Goal: Task Accomplishment & Management: Complete application form

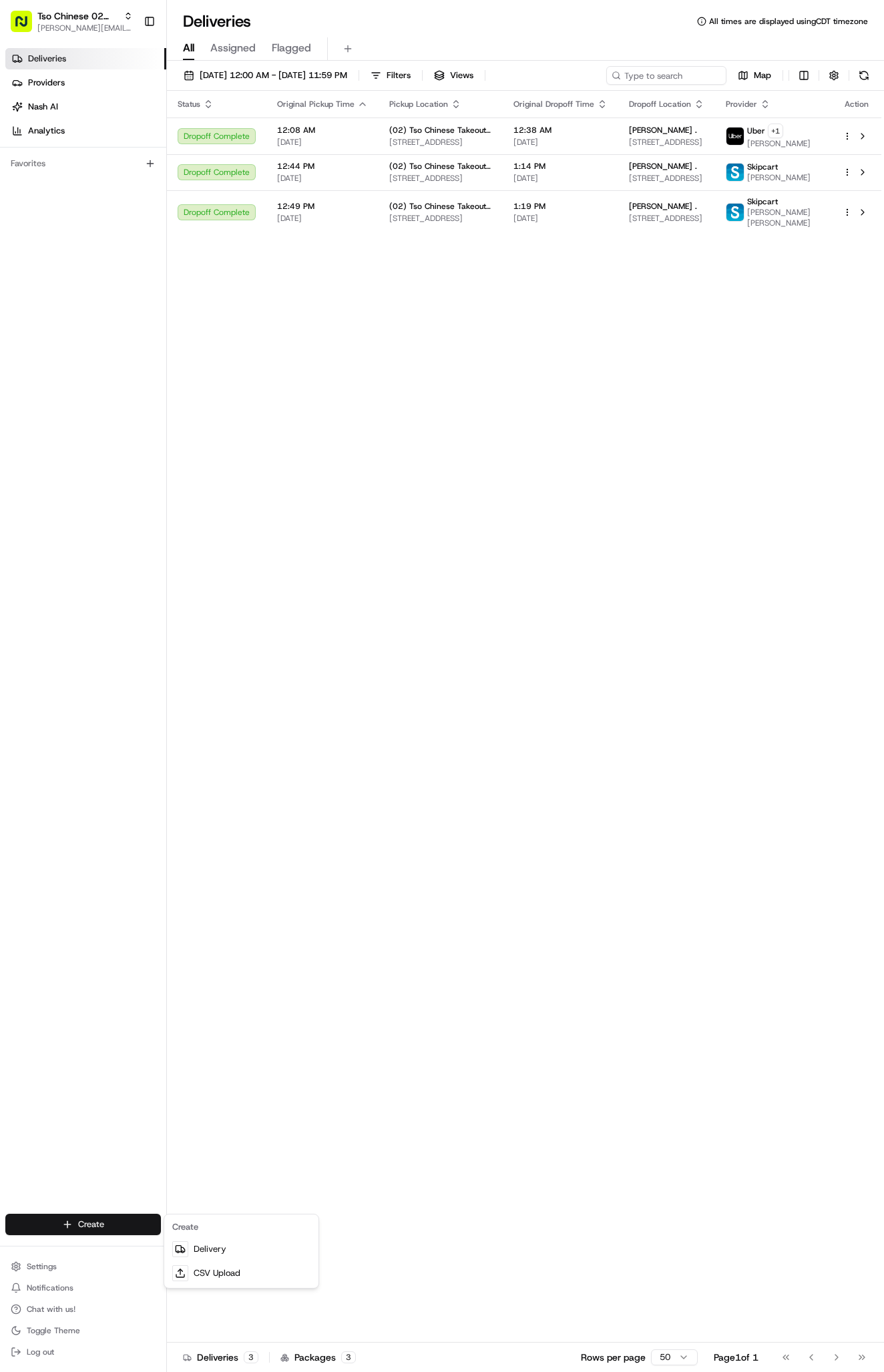
click at [222, 1250] on link "Delivery" at bounding box center [241, 1249] width 149 height 24
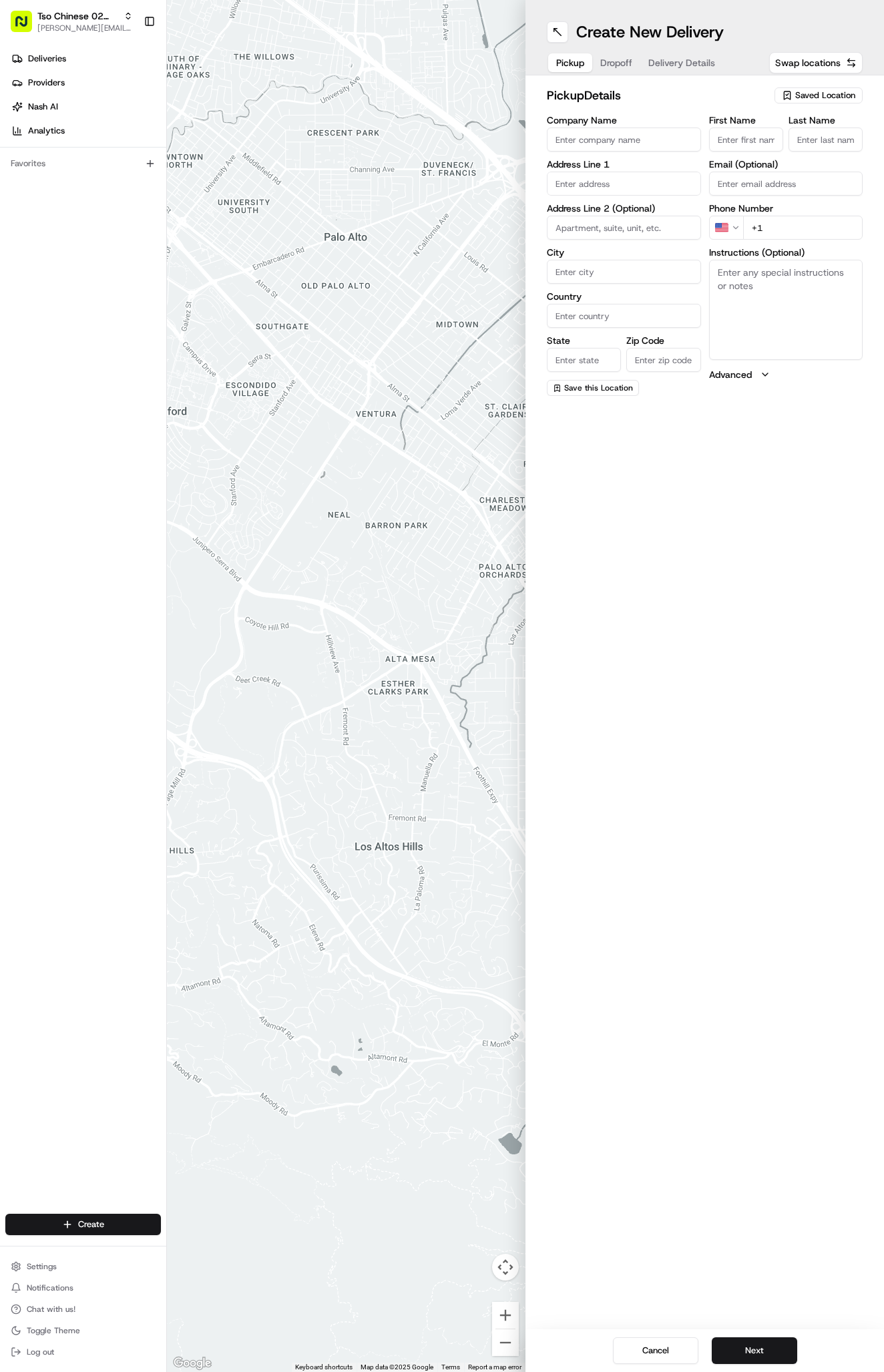
click at [844, 91] on span "Saved Location" at bounding box center [825, 95] width 60 height 12
click at [815, 164] on div "(02) Tso Chinese Takeout & Delivery Arboretum Crossing (02)" at bounding box center [788, 151] width 191 height 32
type input "(02) Tso Chinese Takeout & Delivery [GEOGRAPHIC_DATA]"
type input "Bldg E Ste 402"
type input "Austin"
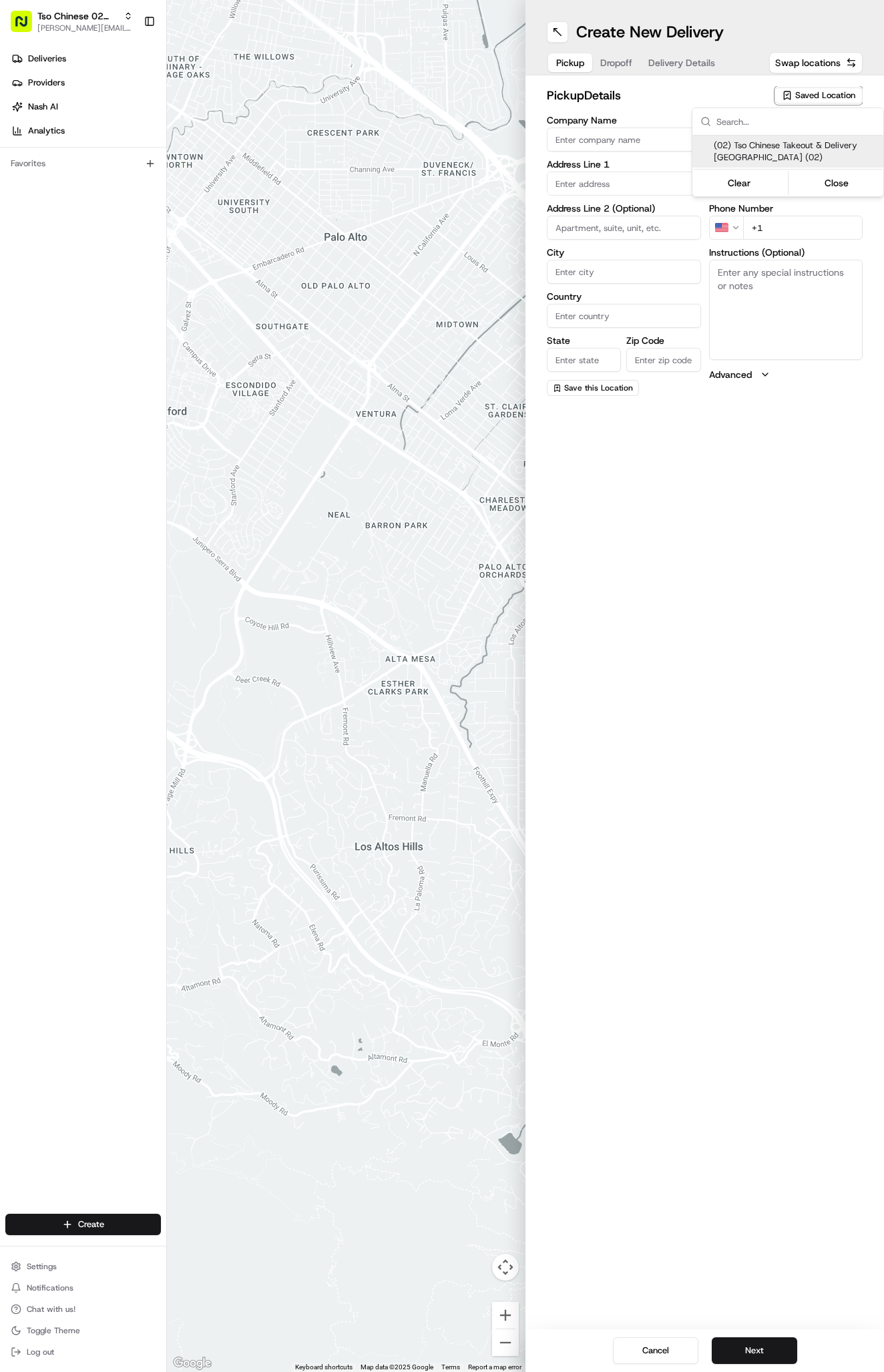
type input "US"
type input "TX"
type input "78759"
type input "Tso Chinese"
type input "Arboretum Crossing Manager"
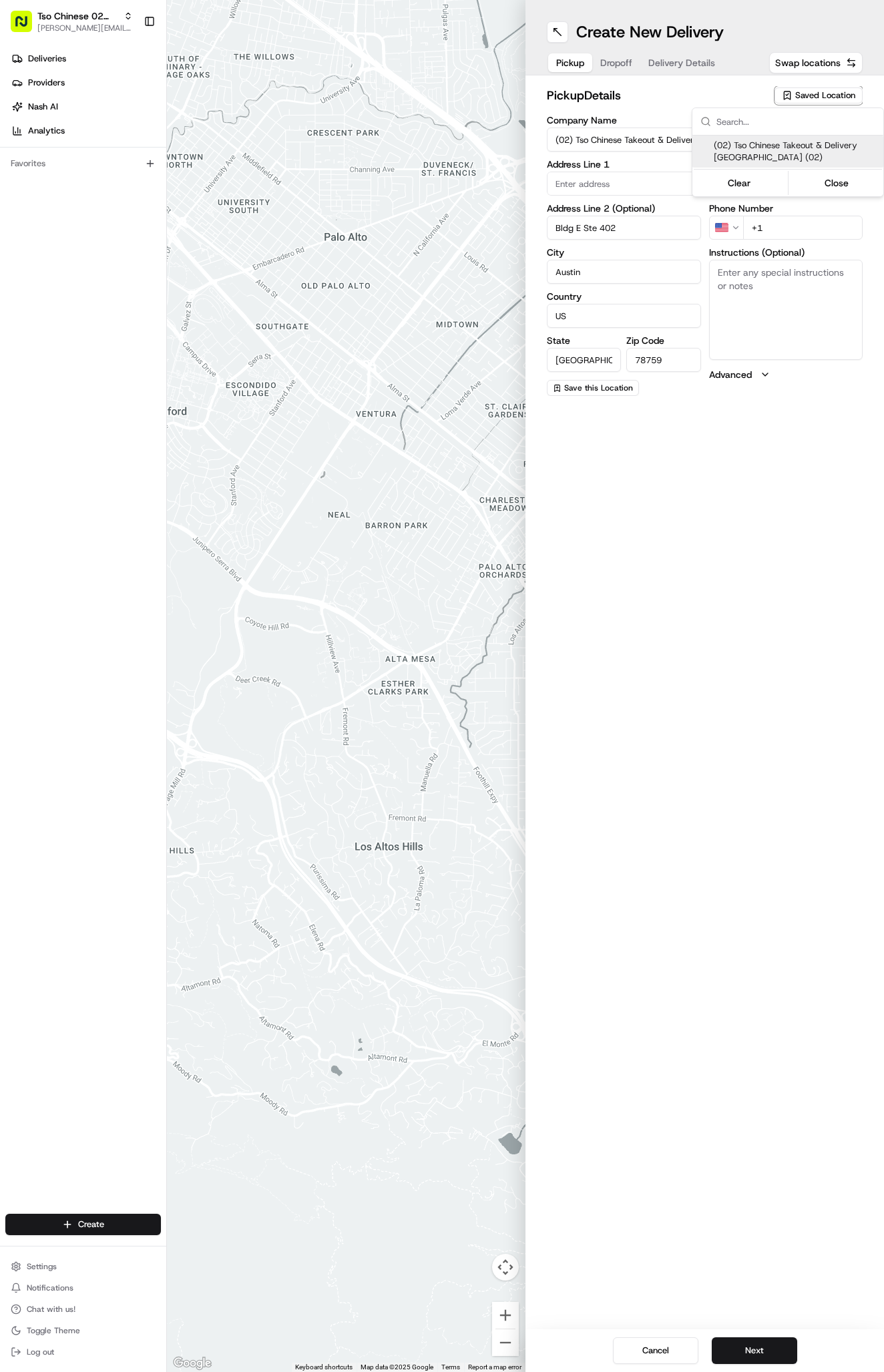
type input "arborstore@tsochinese.com"
type input "+1 512 344 9434"
type textarea "Submit a picture displaying address & food as Proof of Delivery. Envía una foto…"
type input "9333 Research Blvd"
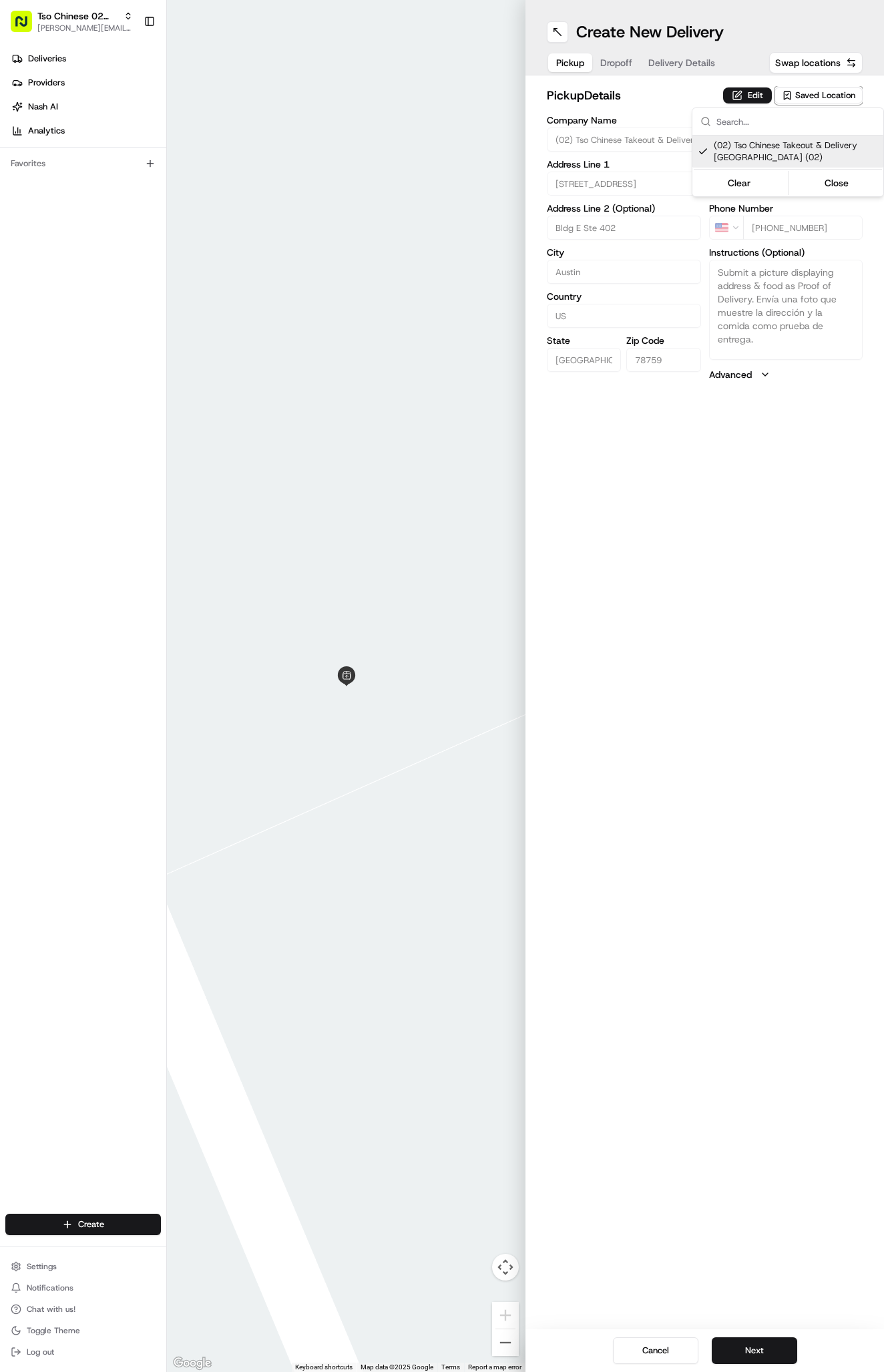
click at [679, 81] on html "Tso Chinese 02 Arbor antonia@tsochinese.com Toggle Sidebar Deliveries Providers…" at bounding box center [442, 686] width 884 height 1372
click at [679, 80] on div "pickup Details Edit Saved Location Company Name (02) Tso Chinese Takeout & Deli…" at bounding box center [705, 233] width 359 height 316
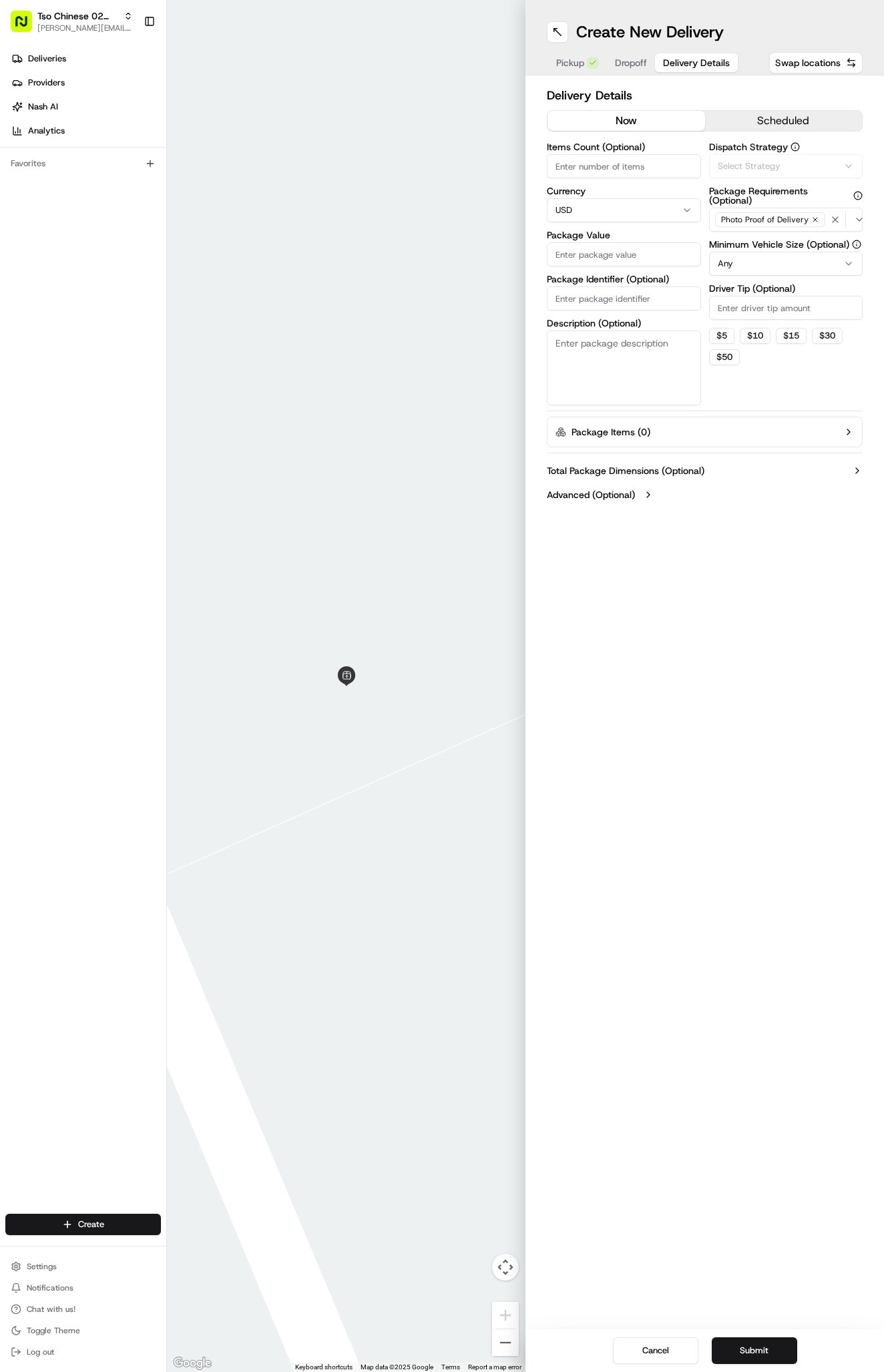
click at [679, 64] on span "Delivery Details" at bounding box center [696, 62] width 67 height 13
click at [743, 169] on span "Via Automation" at bounding box center [748, 166] width 62 height 12
click at [759, 243] on span "Tso Arbor Strategy" at bounding box center [796, 238] width 164 height 12
click at [761, 310] on html "Tso Chinese 02 Arbor antonia@tsochinese.com Toggle Sidebar Deliveries Providers…" at bounding box center [442, 686] width 884 height 1372
click at [761, 310] on input "Driver Tip (Optional)" at bounding box center [786, 307] width 155 height 24
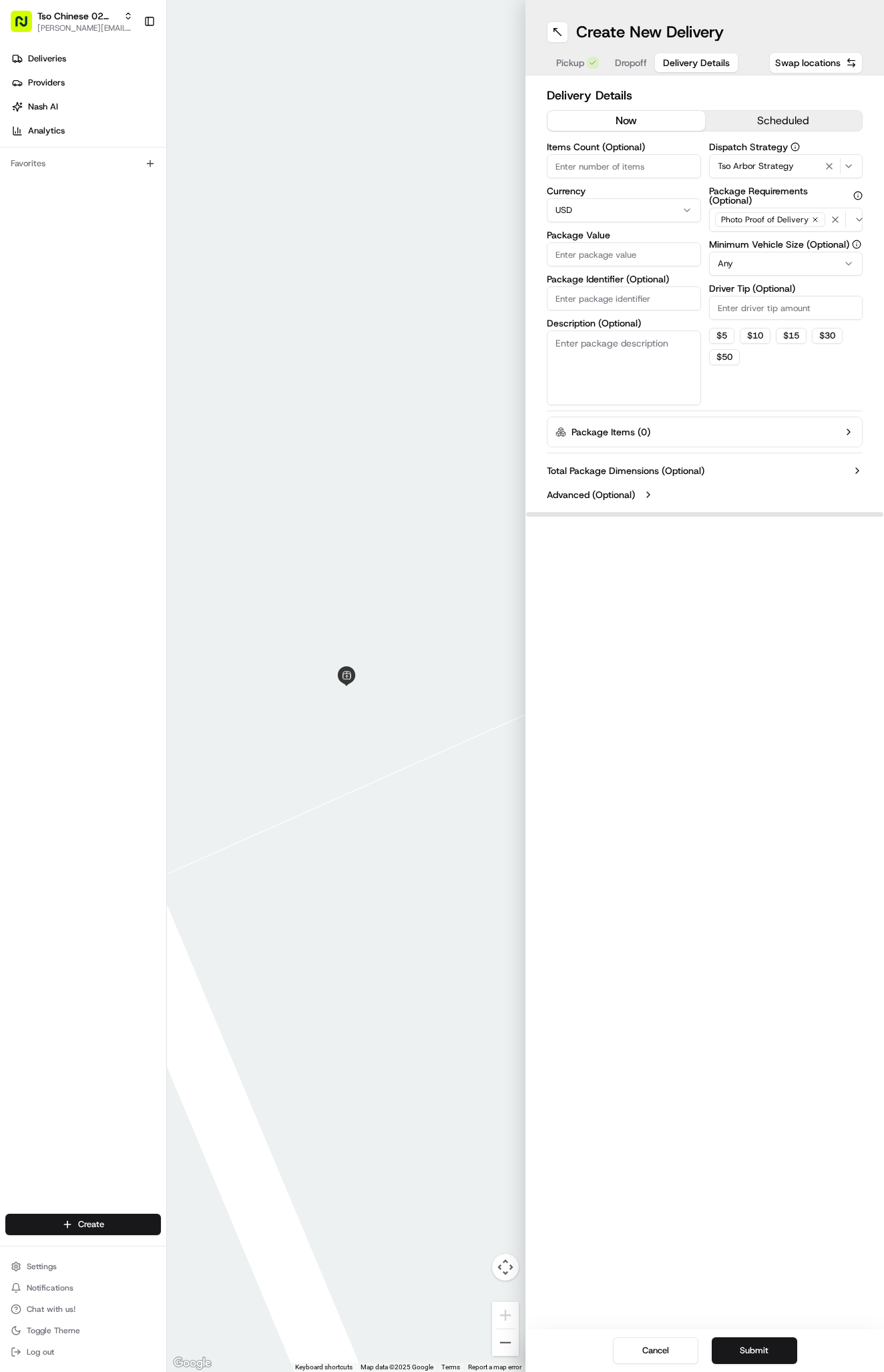
type input "2"
paste input "number"
click at [602, 318] on label "Description (Optional)" at bounding box center [624, 322] width 155 height 9
click at [602, 330] on textarea "Description (Optional)" at bounding box center [624, 367] width 155 height 75
click at [600, 307] on input "Package Identifier (Optional)" at bounding box center [624, 298] width 155 height 24
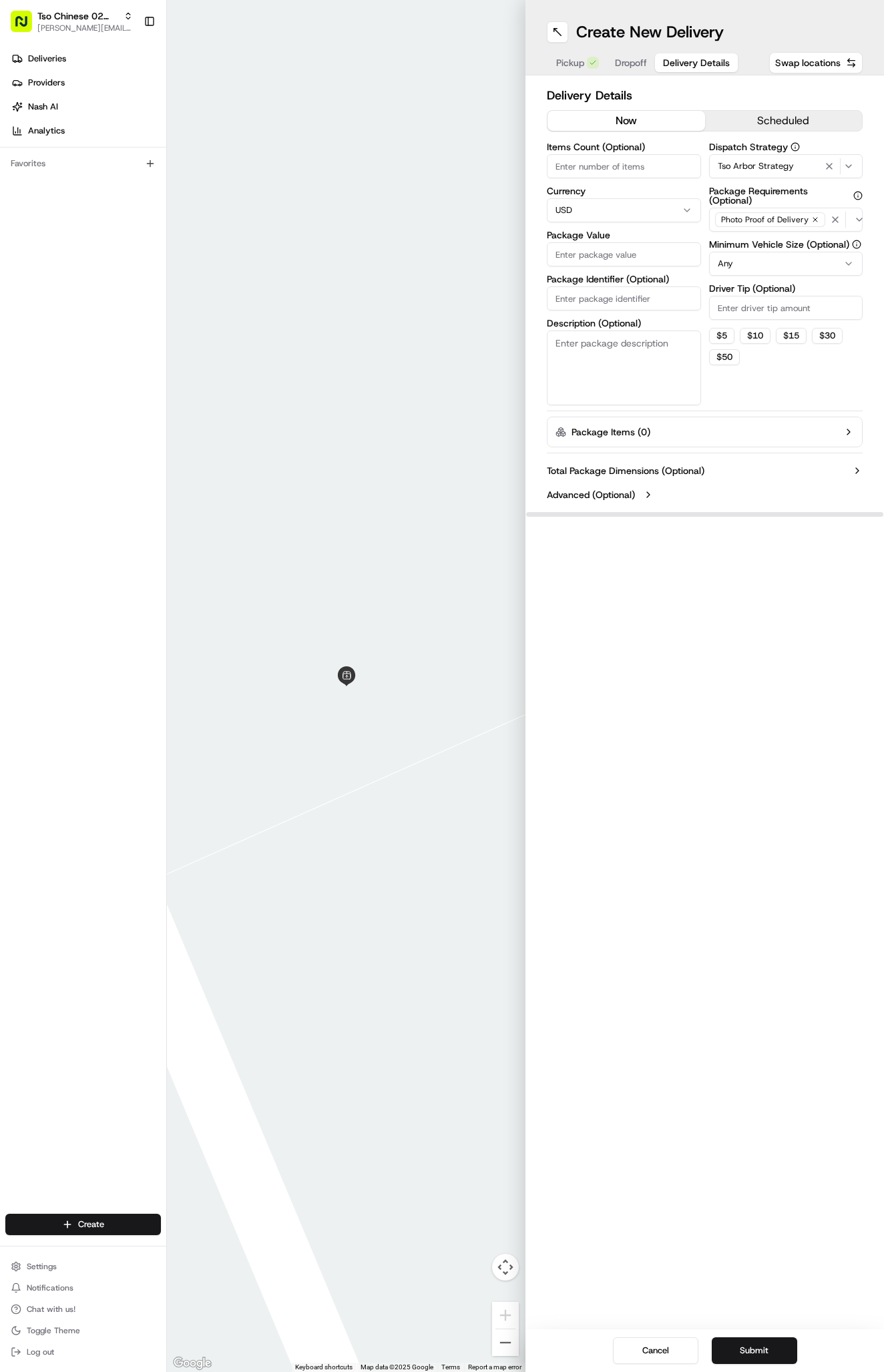
click at [600, 291] on input "Package Identifier (Optional)" at bounding box center [624, 298] width 155 height 24
paste input "2EYHJXG"
type input "2EYHJXG"
click at [809, 312] on input "Driver Tip (Optional)" at bounding box center [786, 307] width 155 height 24
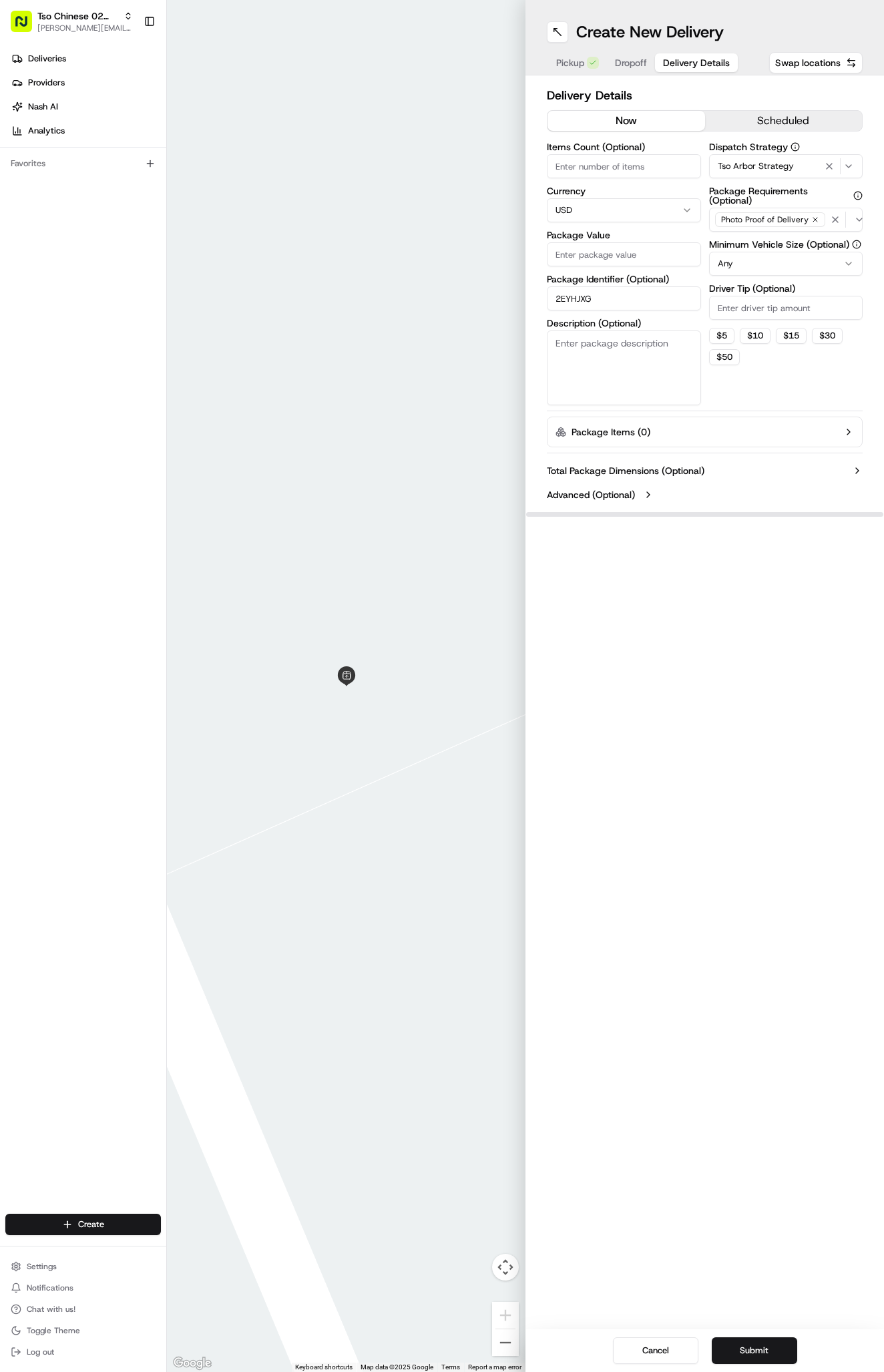
click at [809, 312] on input "Driver Tip (Optional)" at bounding box center [786, 307] width 155 height 24
type input "2"
click at [620, 261] on input "Package Value" at bounding box center [624, 254] width 155 height 24
type input "32.96"
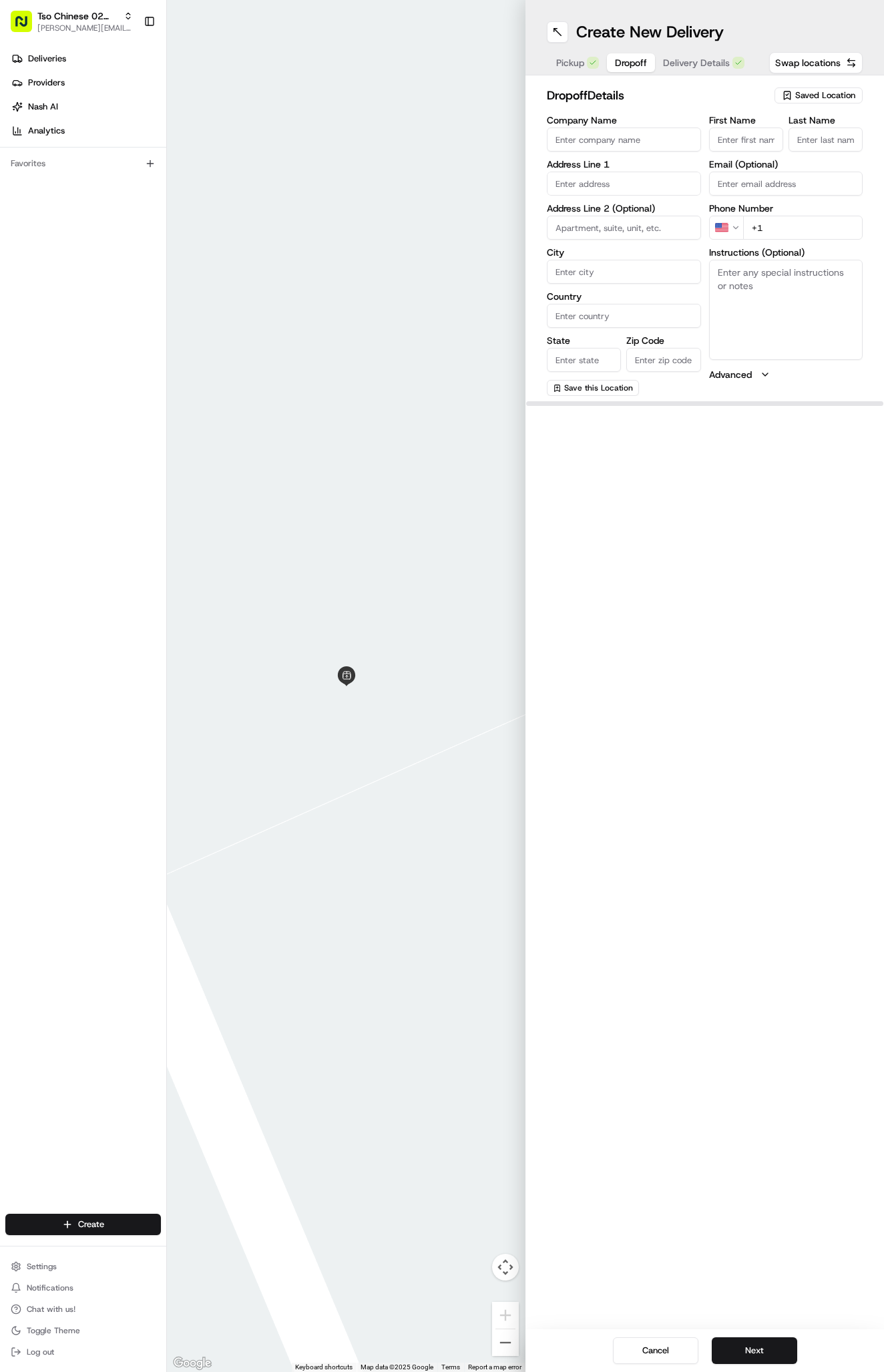
click at [636, 66] on span "Dropoff" at bounding box center [631, 62] width 32 height 13
click at [574, 181] on input "text" at bounding box center [624, 183] width 155 height 24
paste input "1112 Colony North Dr, Austin, TX 78758-7419, United States"
click at [610, 216] on div "1112 Colony North Drive, Austin, TX" at bounding box center [623, 211] width 147 height 20
type input "1112 Colony North Drive"
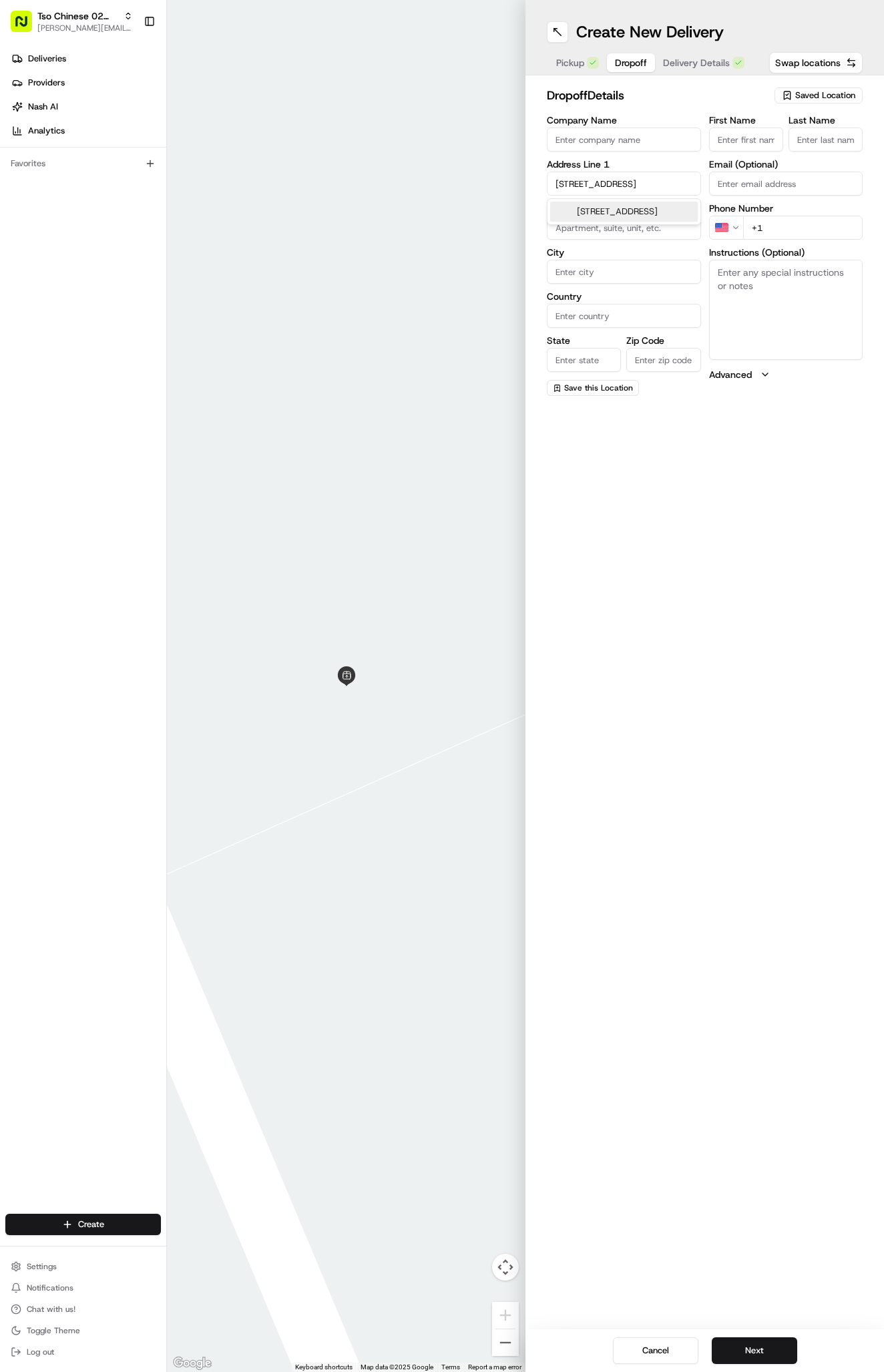
type input "Austin"
type input "United States"
type input "TX"
type input "78758"
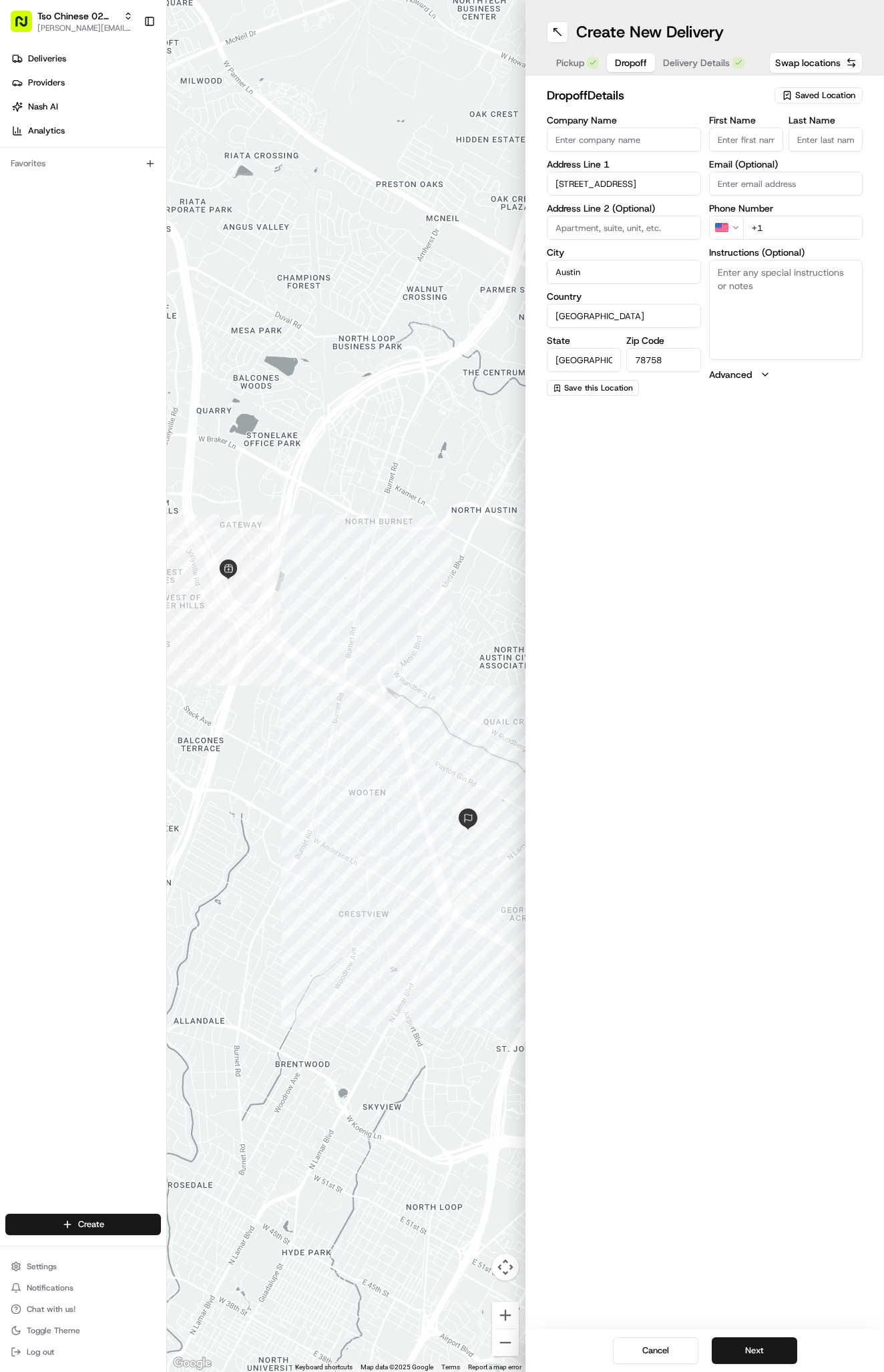
type input "(512) 836-7342"
click at [808, 225] on input "+1" at bounding box center [803, 227] width 120 height 24
paste input "512 836 7342"
type input "+1 512 836 7342"
paste input "Darleen Roseman"
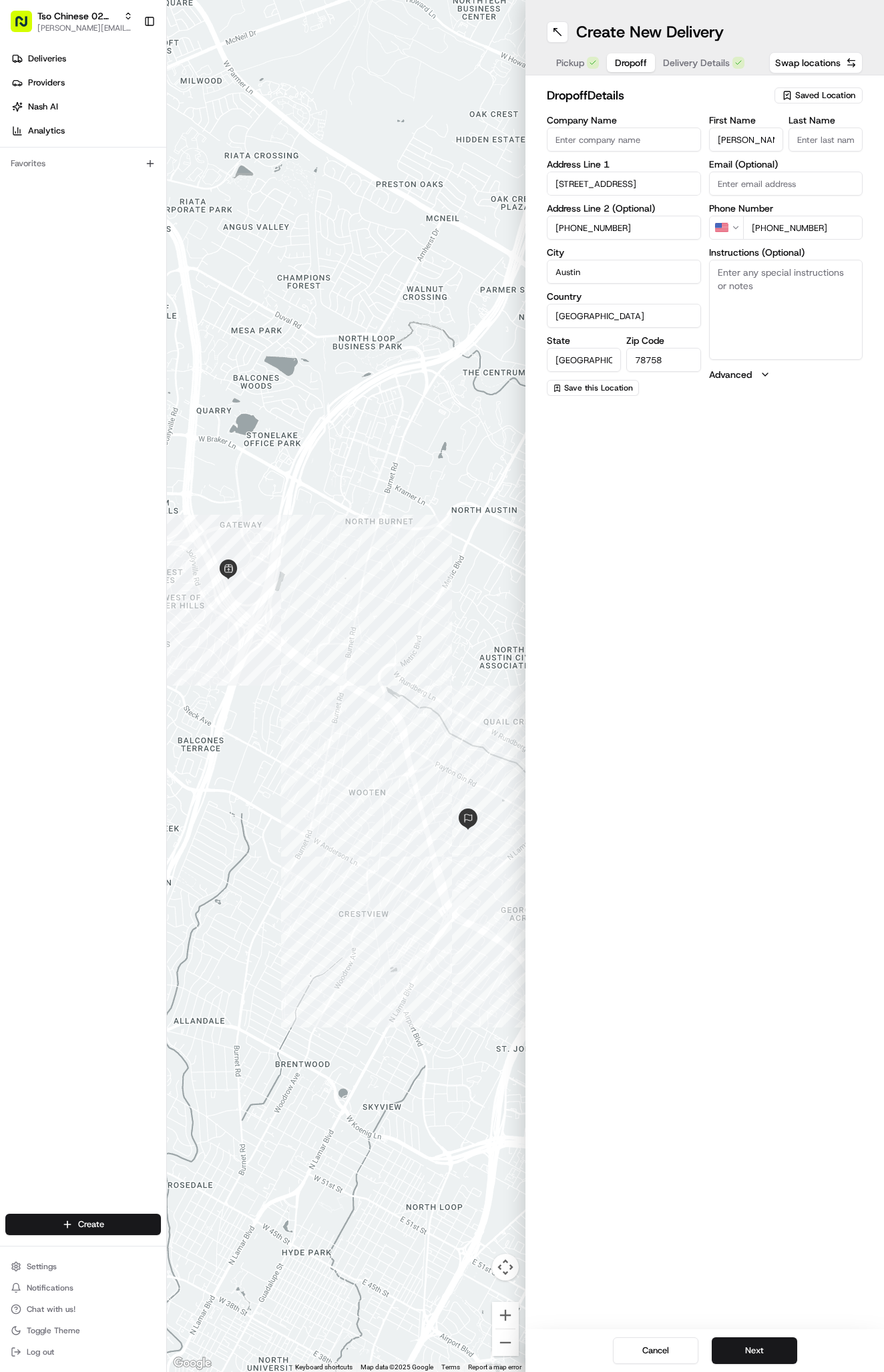
type input "Darleen Roseman"
type input "."
click at [779, 1340] on button "Next" at bounding box center [755, 1351] width 86 height 26
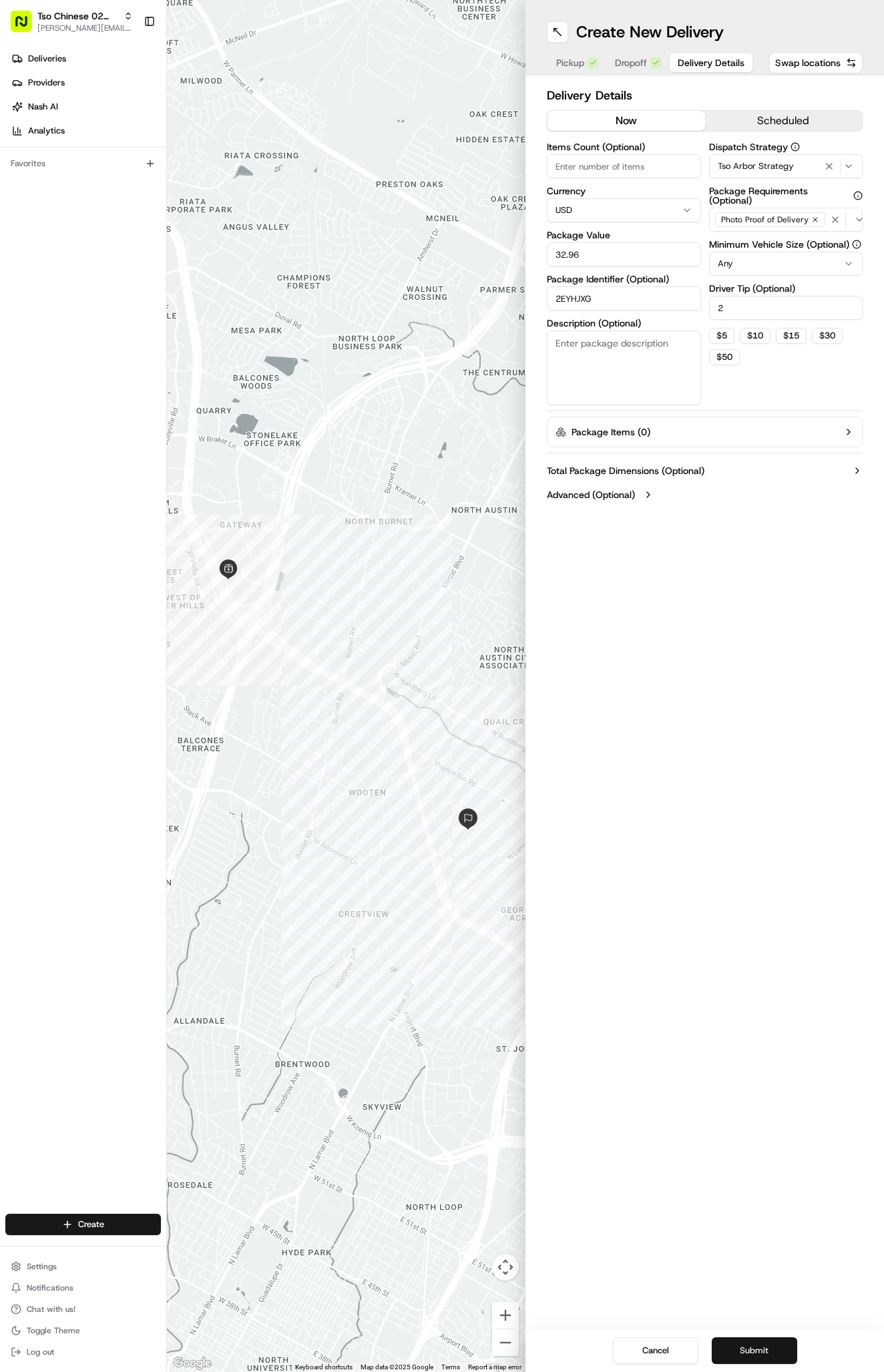
click at [779, 1340] on button "Submit" at bounding box center [755, 1351] width 86 height 26
click at [779, 1340] on div "Cancel Submit" at bounding box center [705, 1351] width 359 height 43
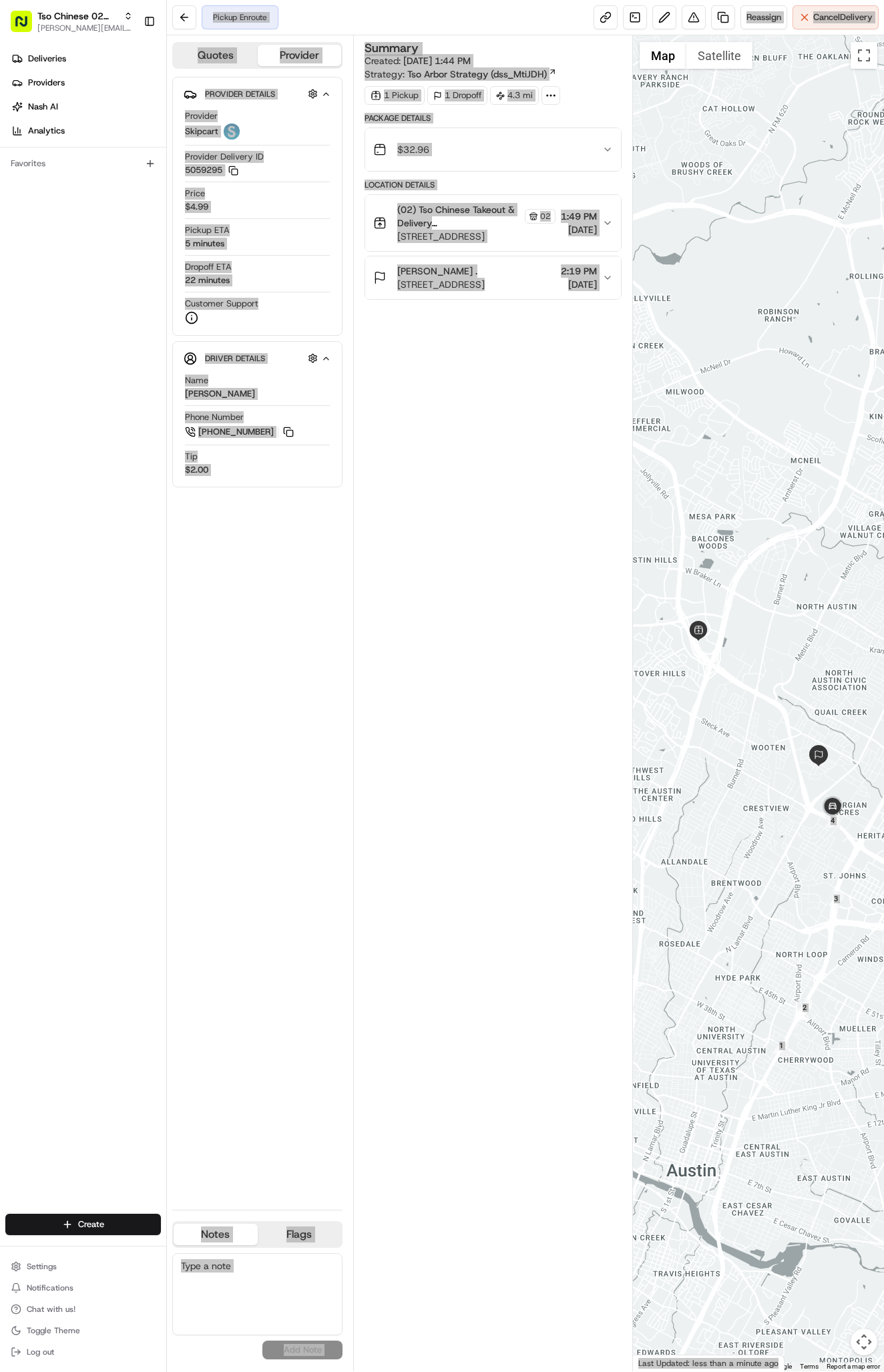
drag, startPoint x: 802, startPoint y: 1318, endPoint x: 603, endPoint y: 524, distance: 818.6
click at [603, 524] on div "Summary Created: 08/23/2025 1:44 PM Strategy: Tso Arbor Strategy (dss_MtiJDH) 1…" at bounding box center [493, 703] width 257 height 1323
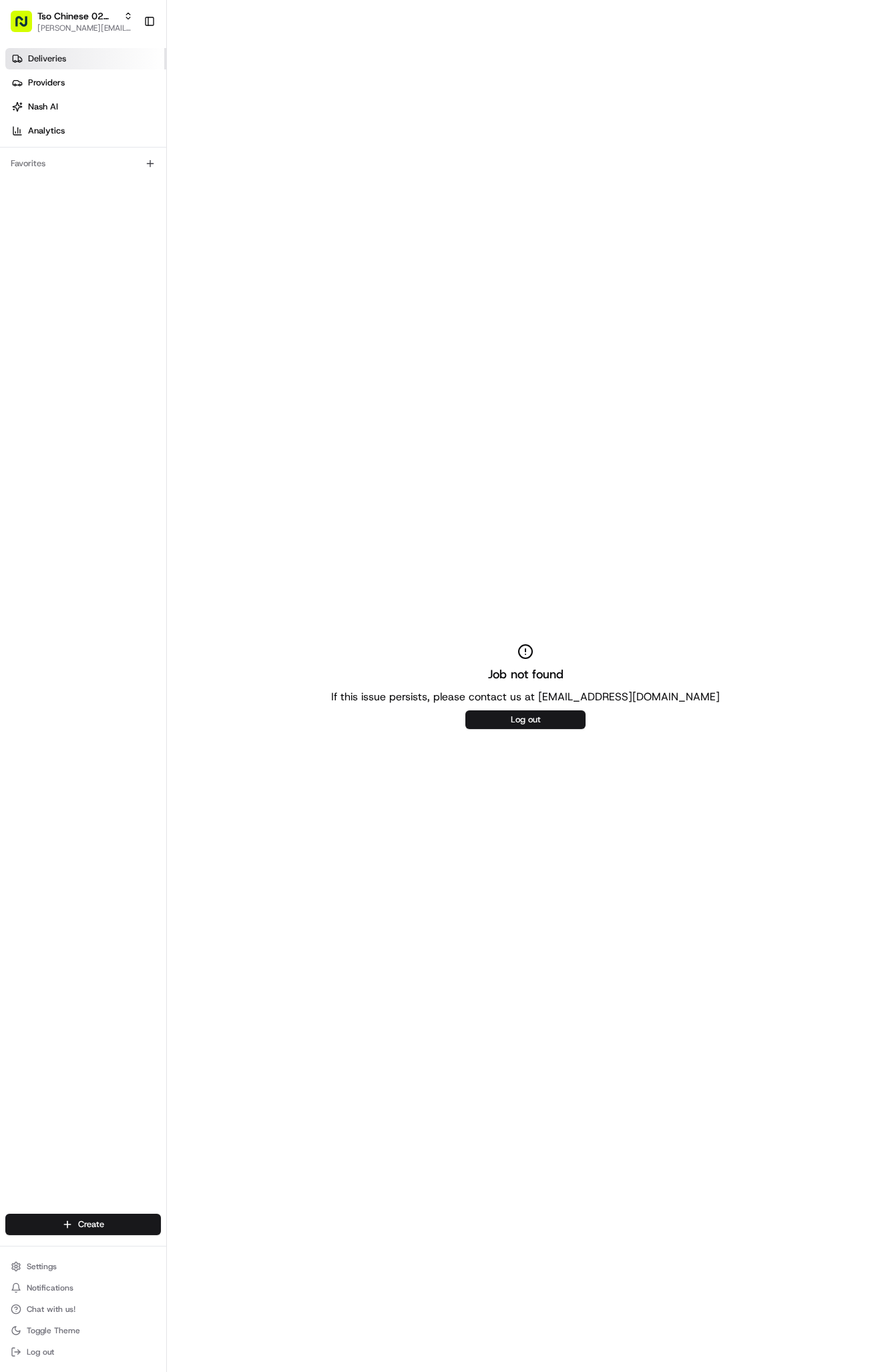
click at [54, 53] on span "Deliveries" at bounding box center [47, 58] width 38 height 12
